Goal: Check status

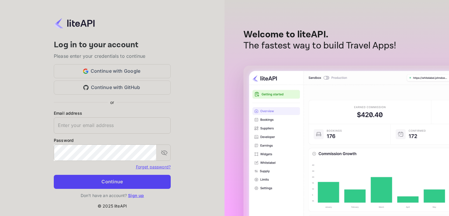
type input "adminpassword_support@yandex-team.ru"
click at [100, 181] on button "Continue" at bounding box center [112, 182] width 117 height 14
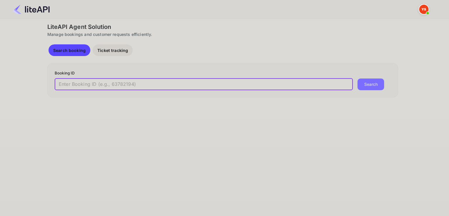
click at [144, 84] on input "text" at bounding box center [204, 85] width 298 height 12
paste input "8628801"
type input "8628801"
click at [358, 79] on button "Search" at bounding box center [371, 85] width 27 height 12
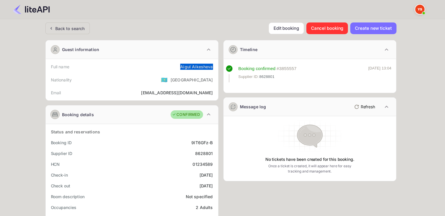
drag, startPoint x: 180, startPoint y: 63, endPoint x: 214, endPoint y: 65, distance: 34.0
click at [214, 65] on div "Full name [PERSON_NAME]" at bounding box center [132, 66] width 168 height 11
copy div "[PERSON_NAME]"
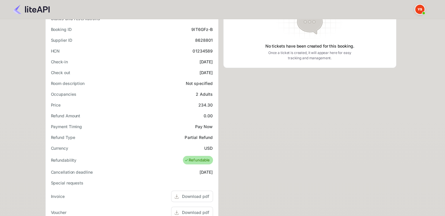
scroll to position [117, 0]
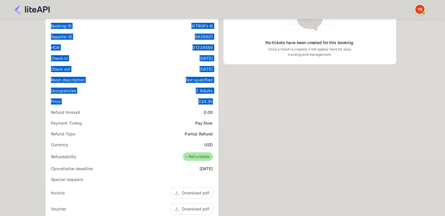
drag, startPoint x: 198, startPoint y: 101, endPoint x: 186, endPoint y: 102, distance: 11.4
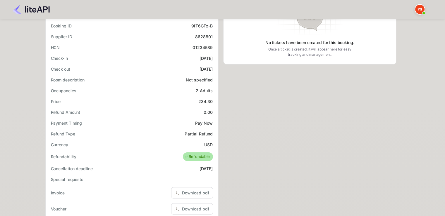
click at [131, 116] on div "Refund Amount 0.00" at bounding box center [132, 112] width 168 height 11
drag, startPoint x: 197, startPoint y: 101, endPoint x: 212, endPoint y: 100, distance: 14.9
click at [212, 100] on div "Price 234.30" at bounding box center [132, 101] width 168 height 11
copy div "234.30"
